Goal: Transaction & Acquisition: Purchase product/service

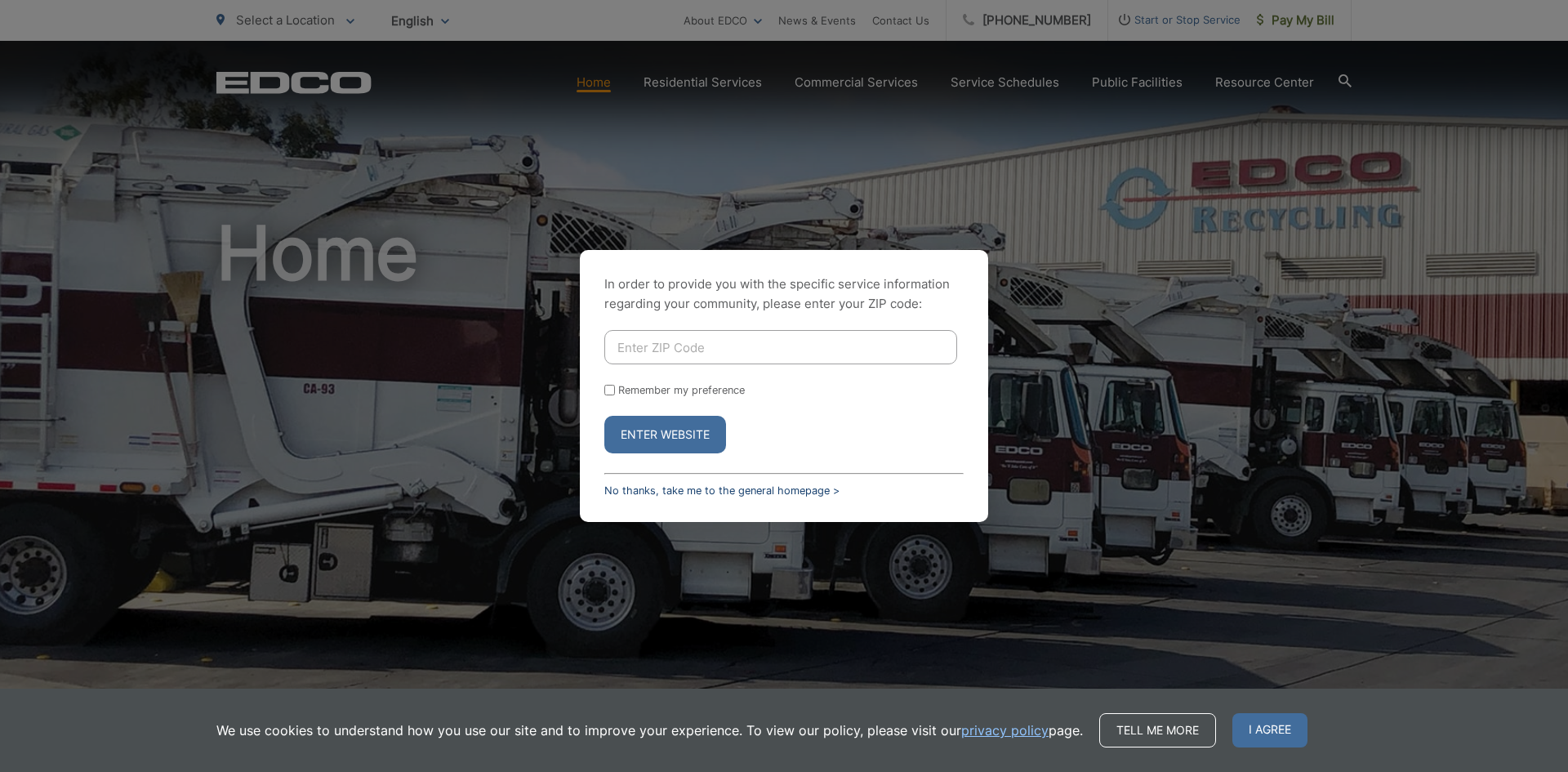
click at [745, 493] on link "No thanks, take me to the general homepage >" at bounding box center [722, 490] width 235 height 12
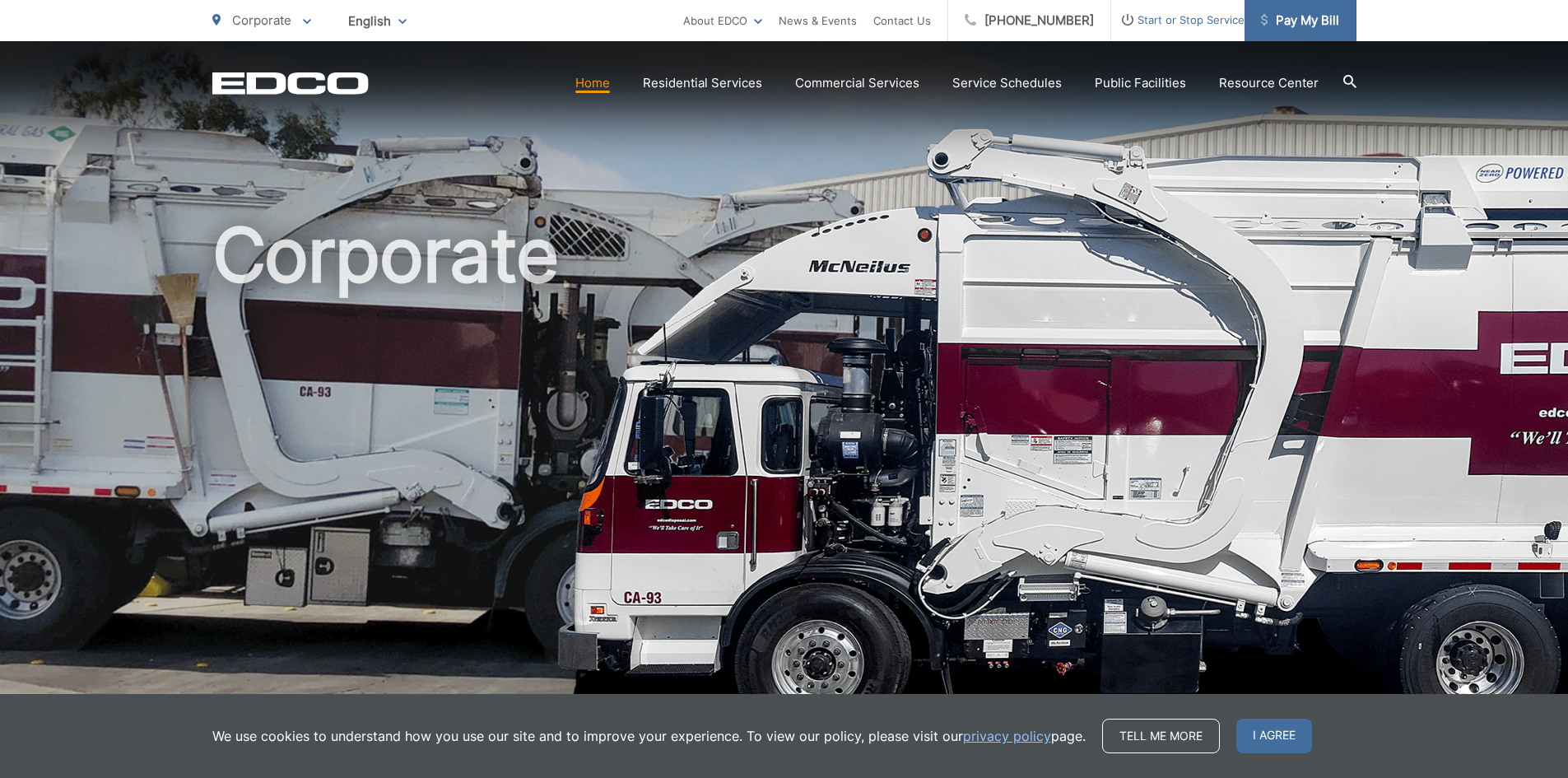
click at [1312, 26] on span "Pay My Bill" at bounding box center [1300, 20] width 78 height 20
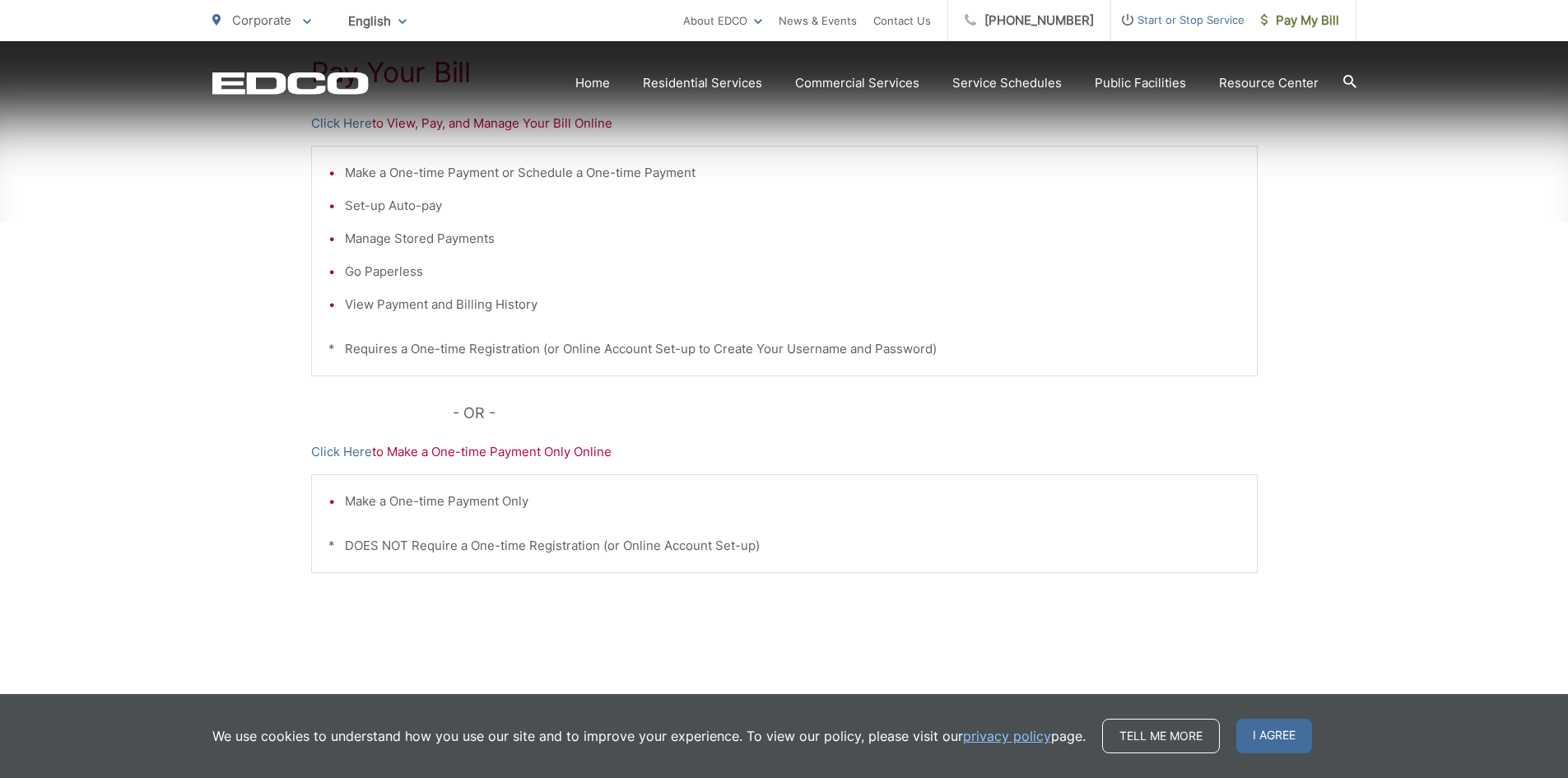
scroll to position [392, 0]
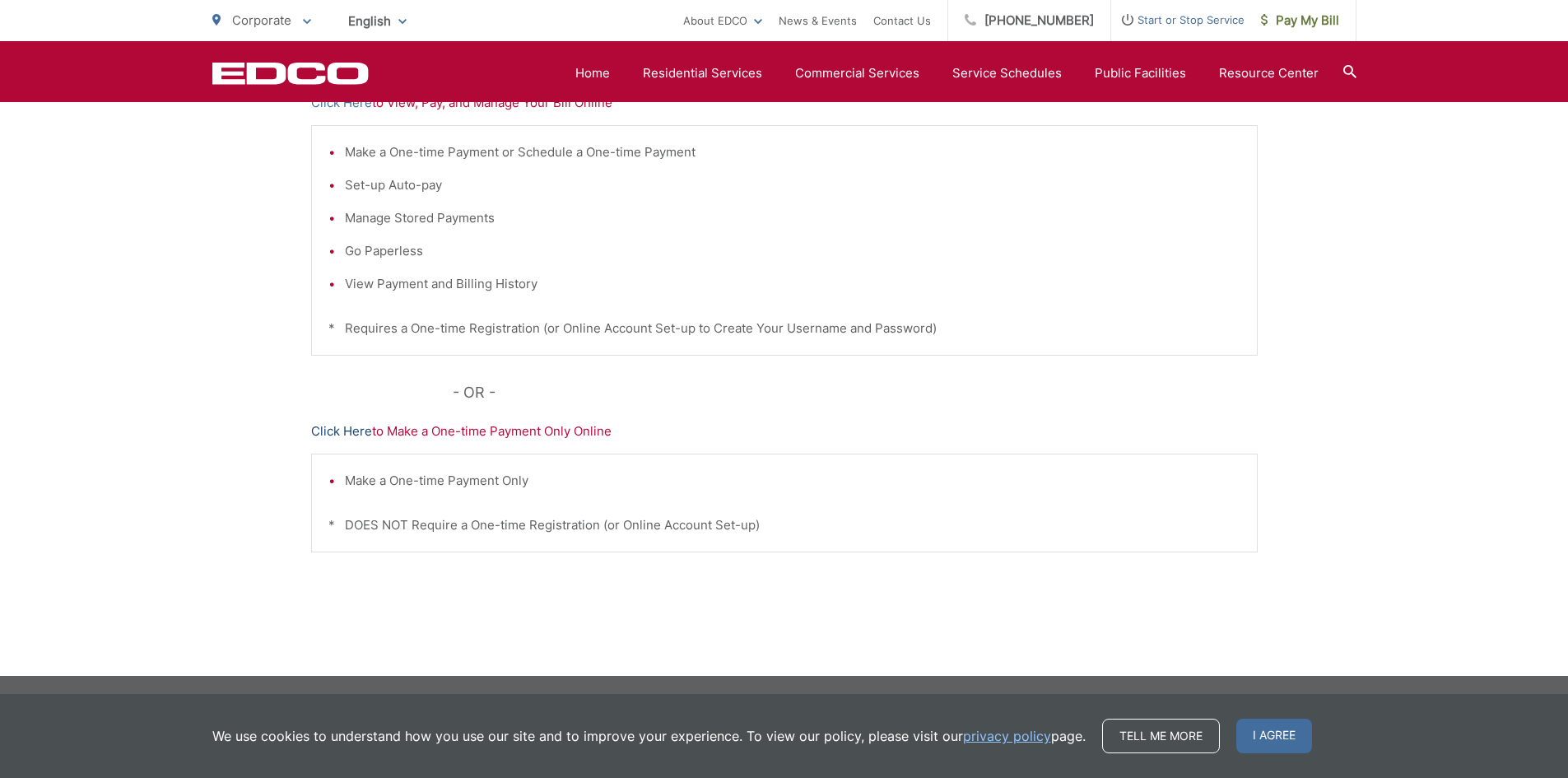
click at [346, 429] on link "Click Here" at bounding box center [341, 431] width 61 height 20
